Goal: Navigation & Orientation: Understand site structure

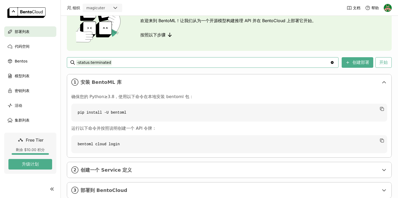
scroll to position [52, 0]
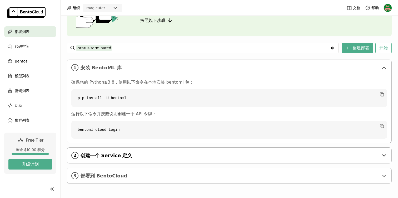
click at [122, 154] on span "创建一个 Service 定义" at bounding box center [230, 155] width 298 height 6
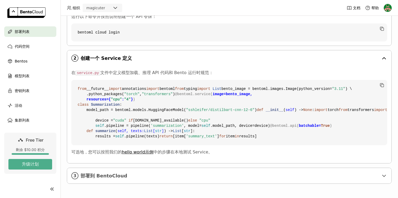
scroll to position [244, 0]
click at [120, 172] on div "3 部署到 BentoCloud" at bounding box center [229, 176] width 324 height 16
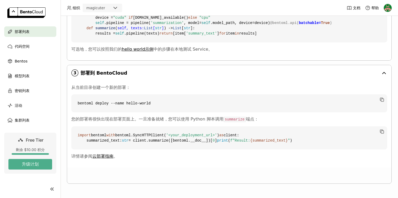
scroll to position [346, 0]
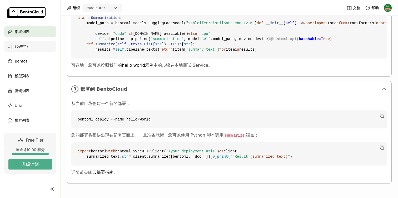
click at [28, 46] on span "代码空间" at bounding box center [22, 46] width 15 height 6
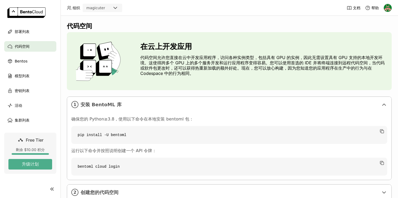
scroll to position [37, 0]
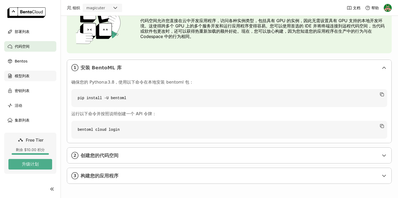
click at [30, 76] on div "模型列表" at bounding box center [30, 76] width 52 height 11
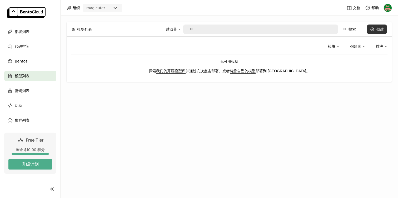
click at [376, 29] on div "创建" at bounding box center [379, 29] width 7 height 4
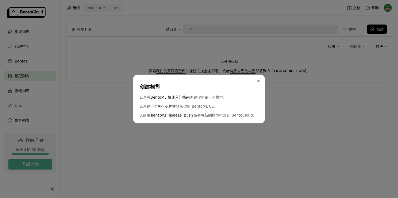
click at [257, 81] on icon "Close" at bounding box center [258, 80] width 3 height 3
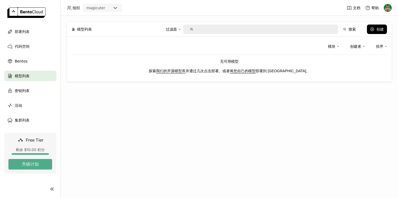
click at [193, 100] on div "模型列表 过滤器 搜索 创建 模块 创建者 排序 无可用模型 探索 我们的开源模型库 并通过几次点击部署。或者 将您自己的模型 部署到 [GEOGRAPHIC…" at bounding box center [229, 107] width 337 height 182
